Goal: Information Seeking & Learning: Learn about a topic

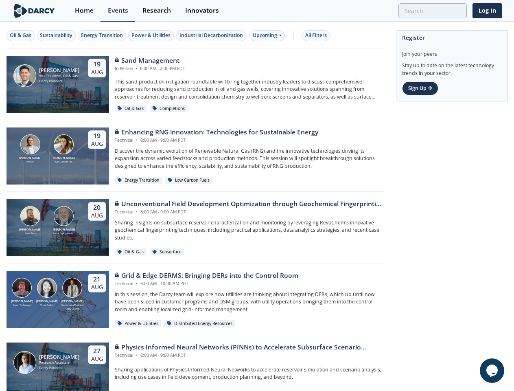
click at [257, 195] on div "[PERSON_NAME] RevoChem [PERSON_NAME] [PERSON_NAME] Exploration LLC [DATE] Uncon…" at bounding box center [196, 228] width 378 height 72
click at [21, 35] on div "Oil & Gas" at bounding box center [21, 35] width 22 height 7
click at [57, 35] on div "Sustainability" at bounding box center [56, 35] width 33 height 7
click at [103, 35] on div "Energy Transition" at bounding box center [102, 35] width 42 height 7
click at [152, 35] on div "Power & Utilities" at bounding box center [150, 35] width 39 height 7
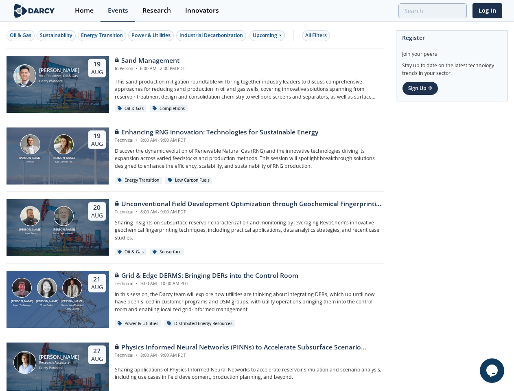
click at [212, 35] on div "Industrial Decarbonization" at bounding box center [210, 35] width 63 height 7
click at [269, 35] on div "Upcoming" at bounding box center [266, 35] width 35 height 11
click at [318, 35] on div "All Filters" at bounding box center [316, 35] width 22 height 7
click at [492, 370] on icon "$i18n('chat', 'chat_widget')" at bounding box center [491, 370] width 11 height 12
